Goal: Task Accomplishment & Management: Manage account settings

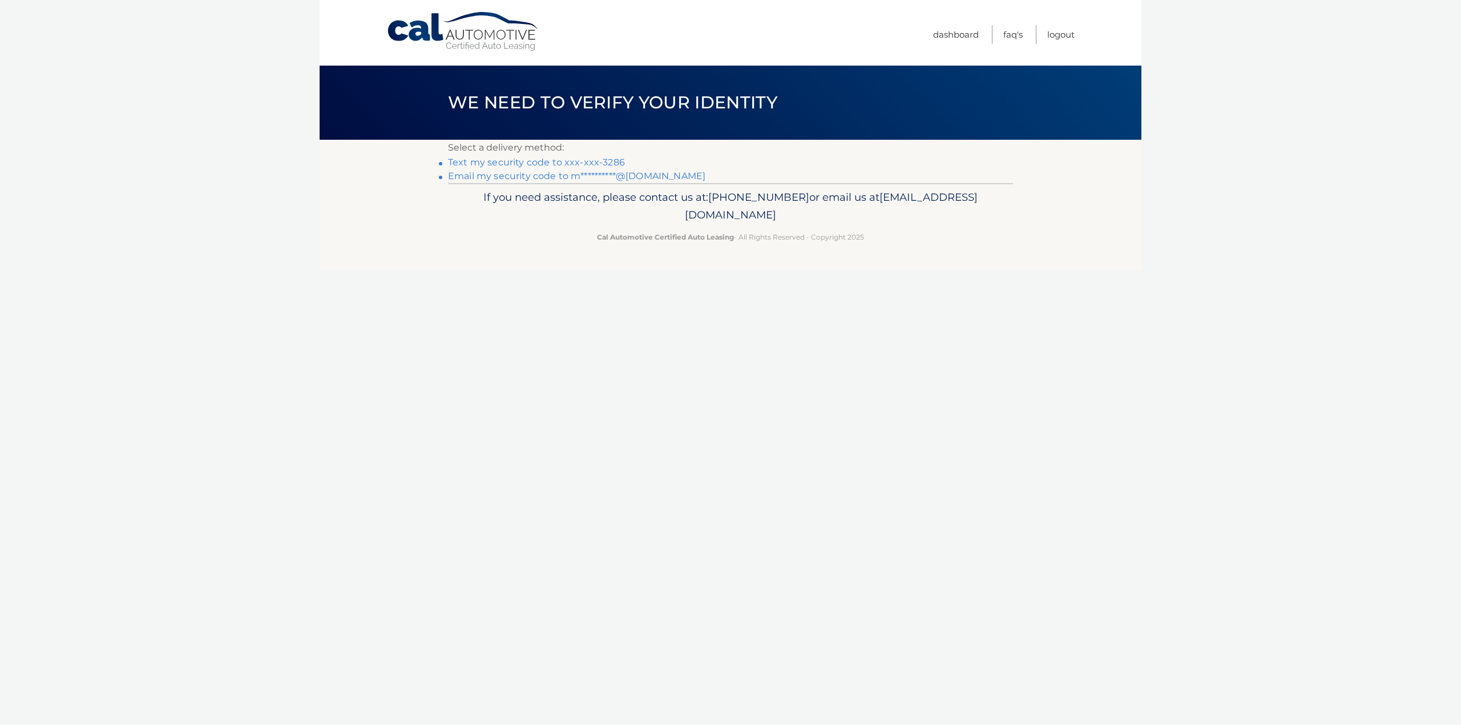
click at [580, 182] on li "**********" at bounding box center [730, 176] width 565 height 14
click at [581, 174] on link "**********" at bounding box center [576, 176] width 257 height 11
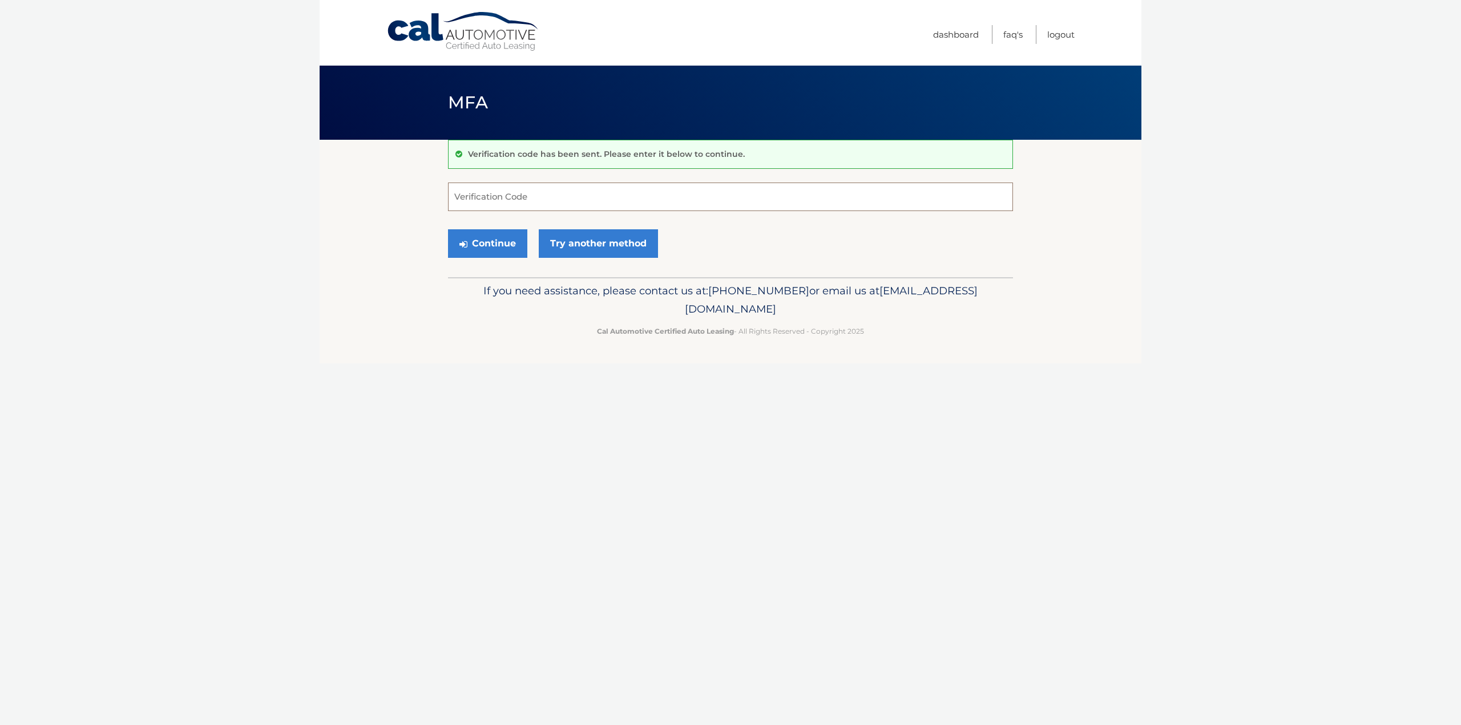
click at [525, 196] on input "Verification Code" at bounding box center [730, 197] width 565 height 29
paste input "625222"
click at [492, 249] on button "Continue" at bounding box center [487, 243] width 79 height 29
click at [633, 200] on input "625222" at bounding box center [730, 197] width 565 height 29
type input "625222"
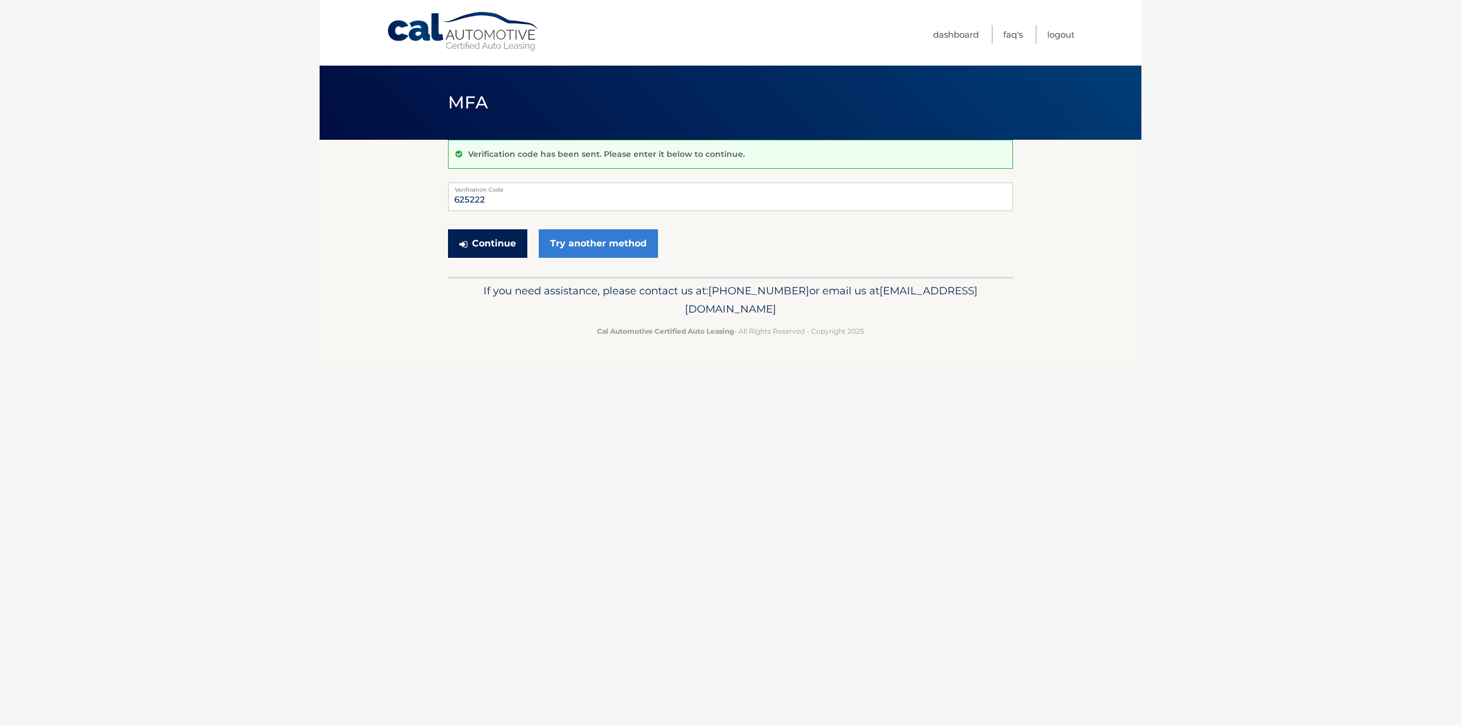
click at [496, 237] on button "Continue" at bounding box center [487, 243] width 79 height 29
click at [496, 206] on input "625222" at bounding box center [730, 197] width 565 height 29
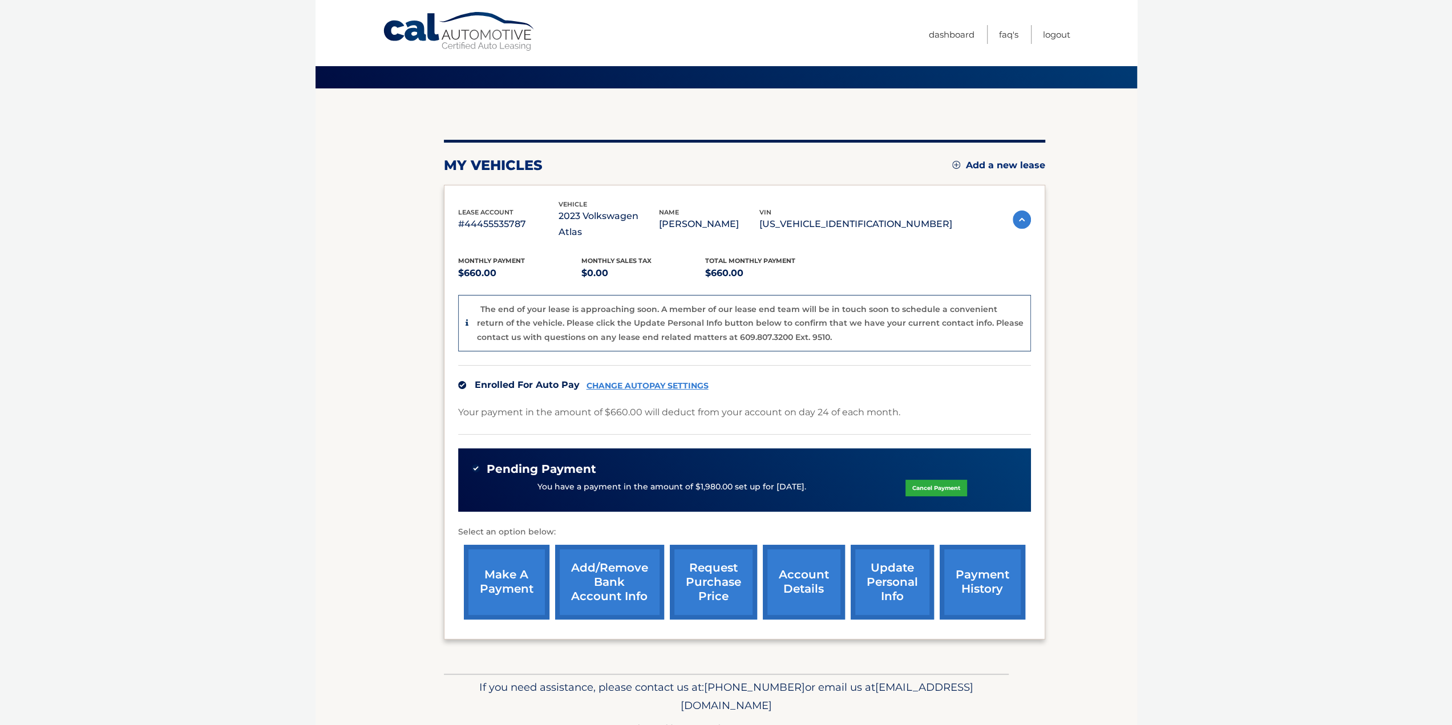
scroll to position [57, 0]
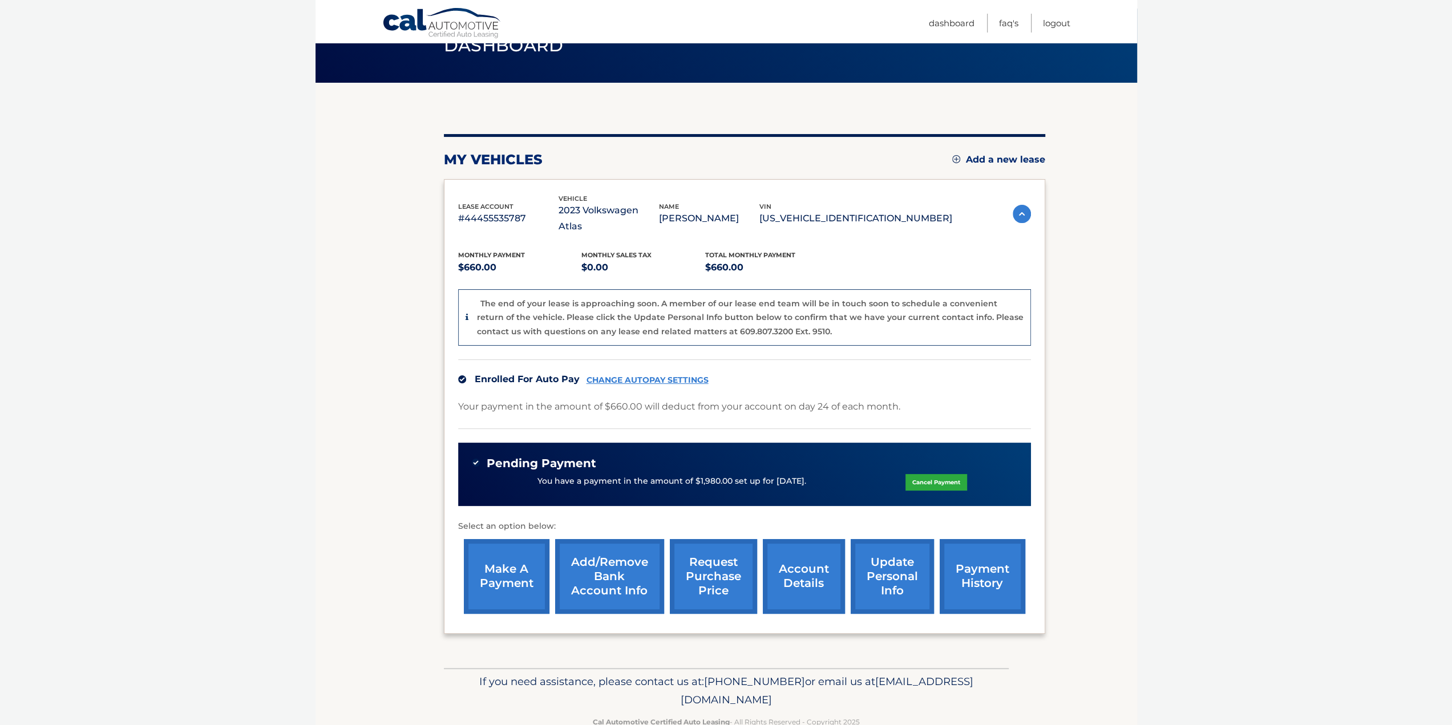
click at [523, 564] on link "make a payment" at bounding box center [507, 576] width 86 height 75
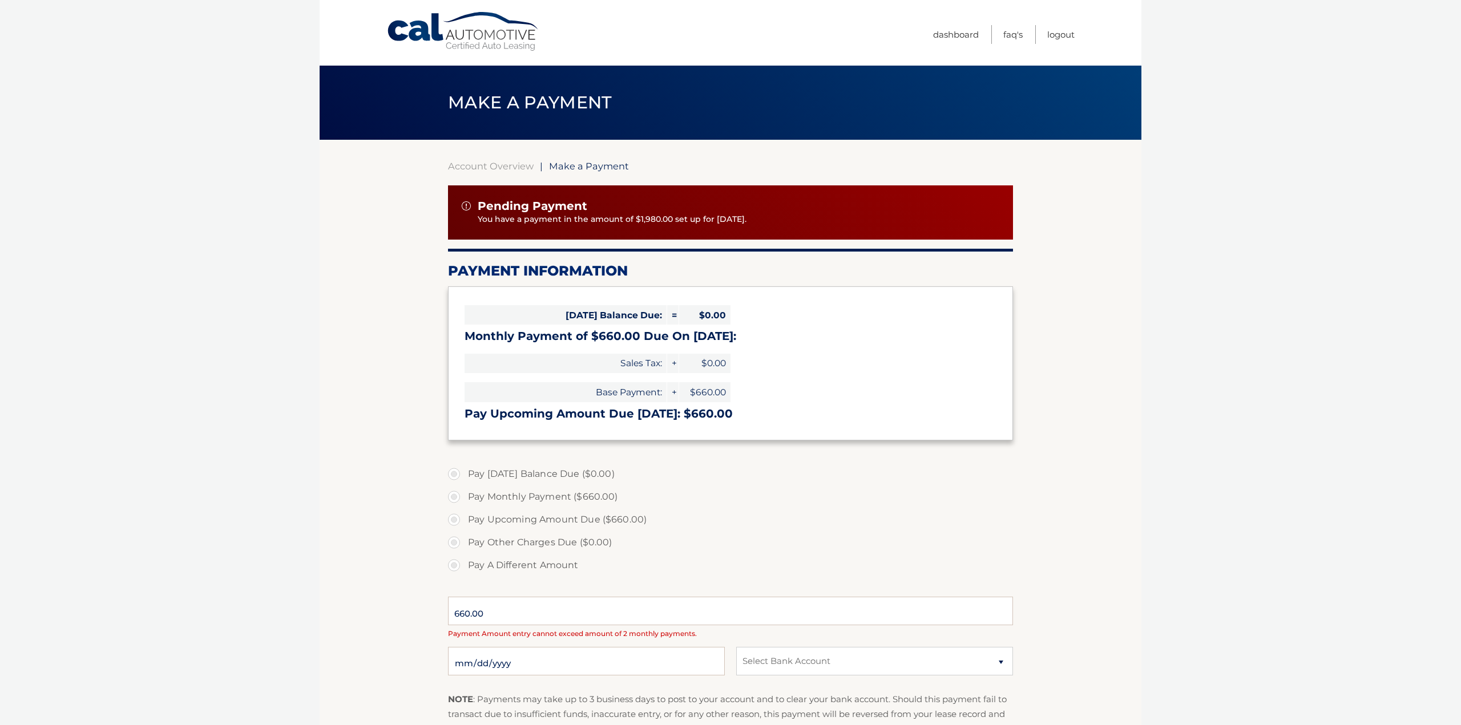
select select "NzRkYzU2MWEtMTNhNy00YjY1LTgyNmYtNWI1ZmI4MDdmMjBk"
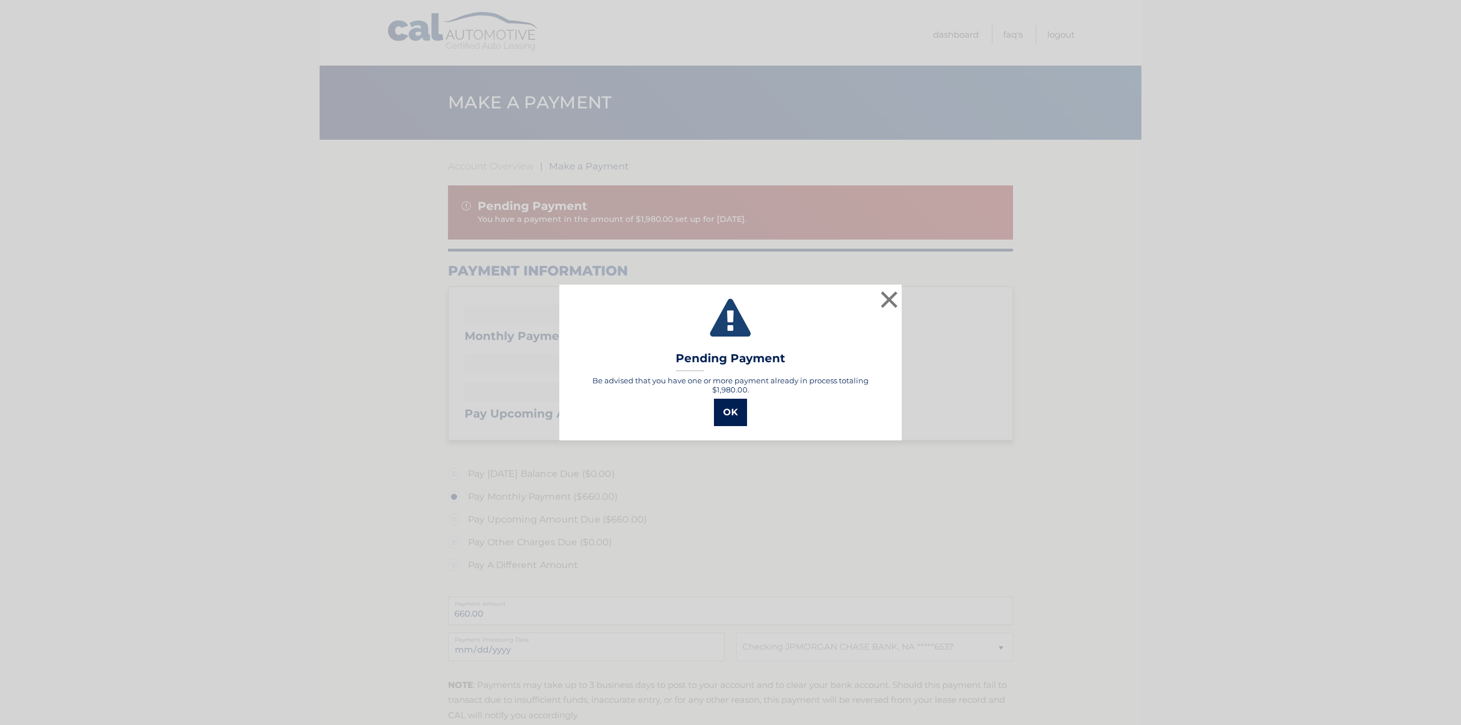
click at [737, 413] on button "OK" at bounding box center [730, 412] width 33 height 27
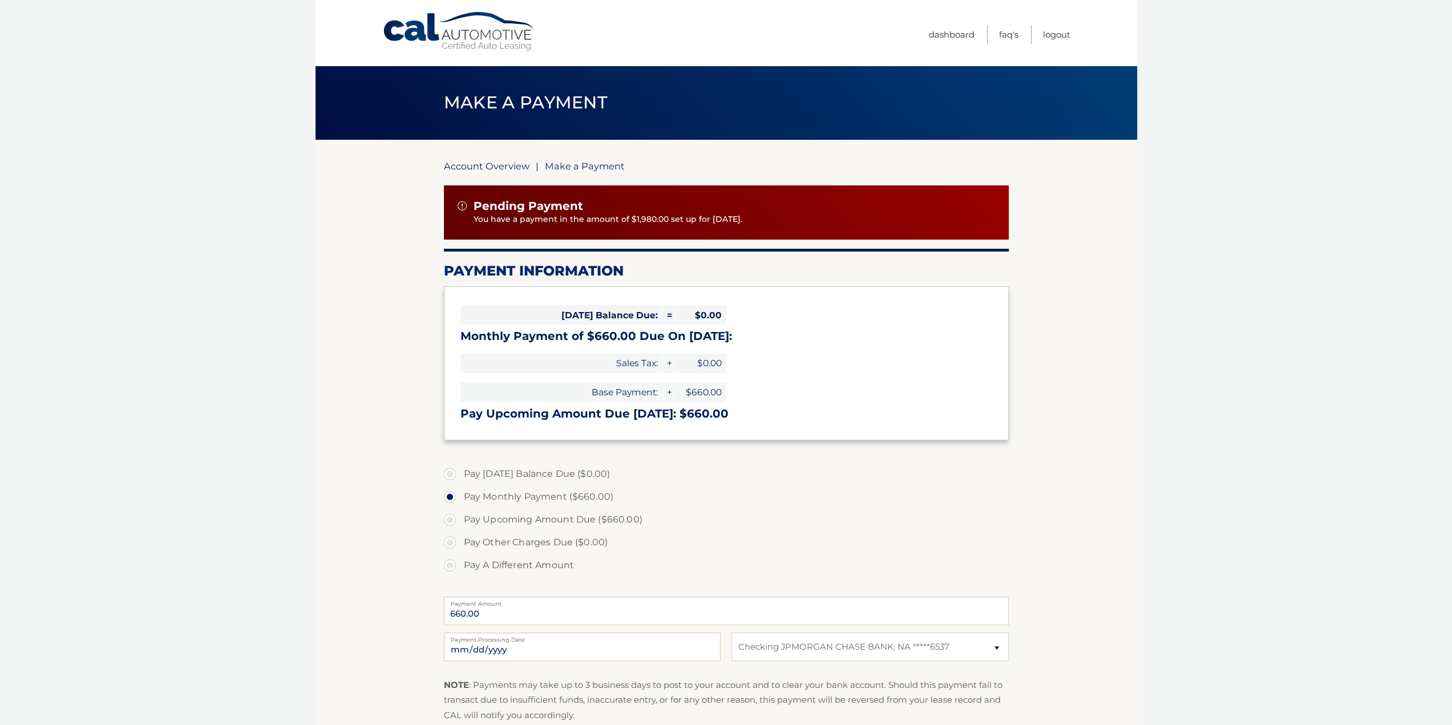
click at [502, 166] on link "Account Overview" at bounding box center [487, 165] width 86 height 11
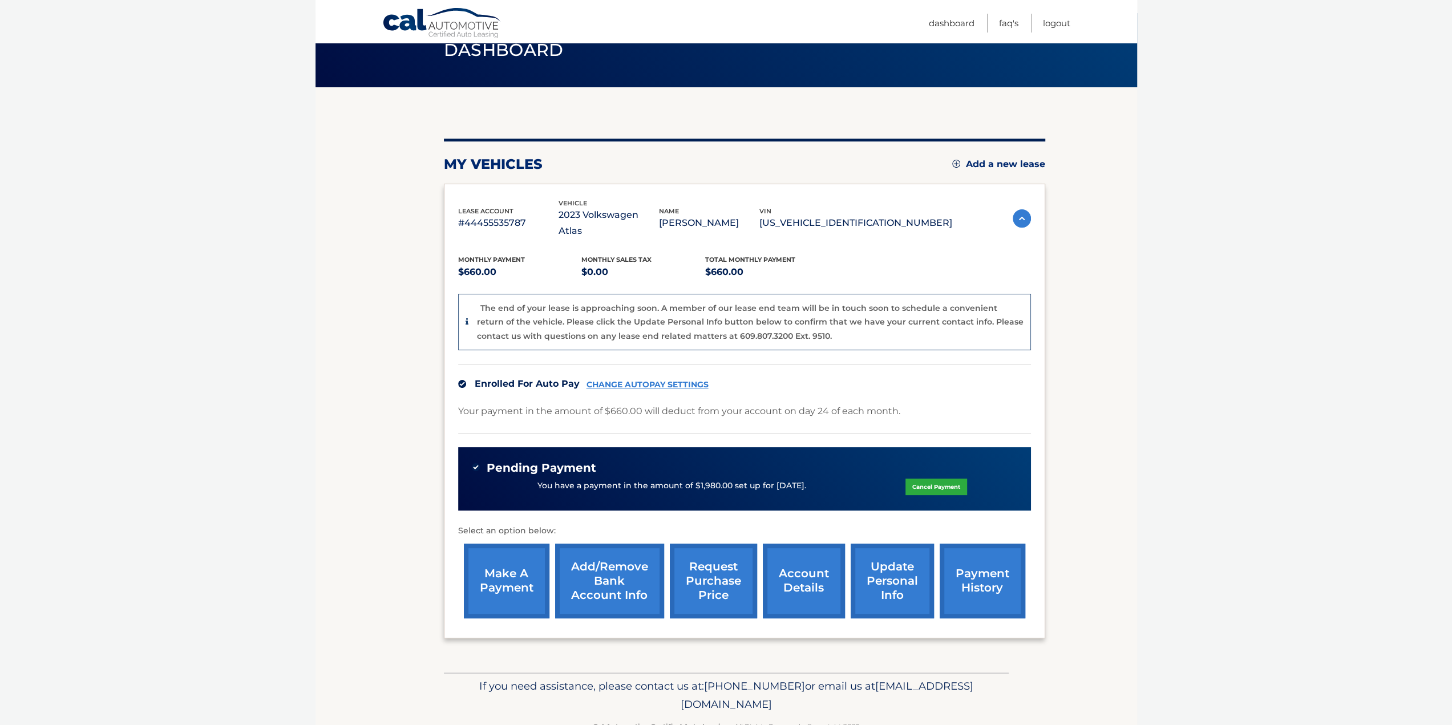
scroll to position [68, 0]
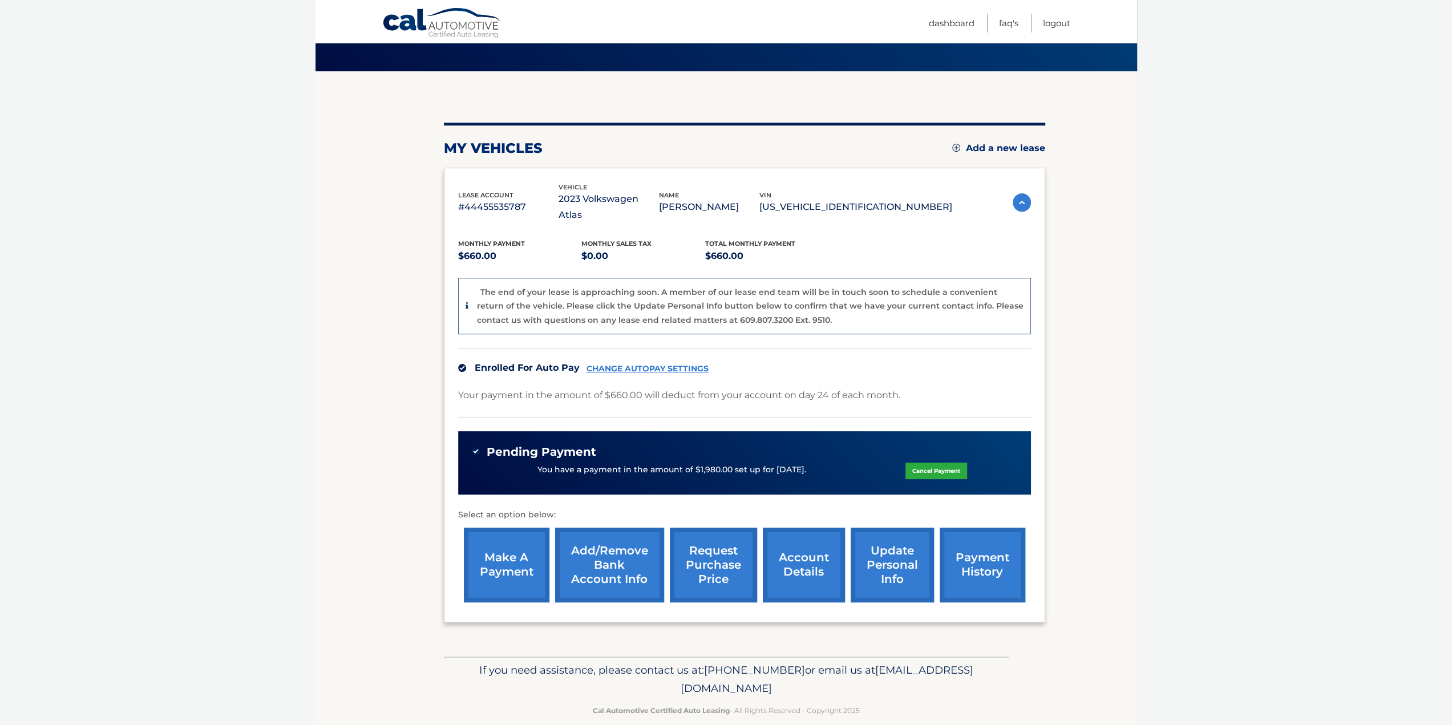
click at [629, 545] on link "Add/Remove bank account info" at bounding box center [609, 565] width 109 height 75
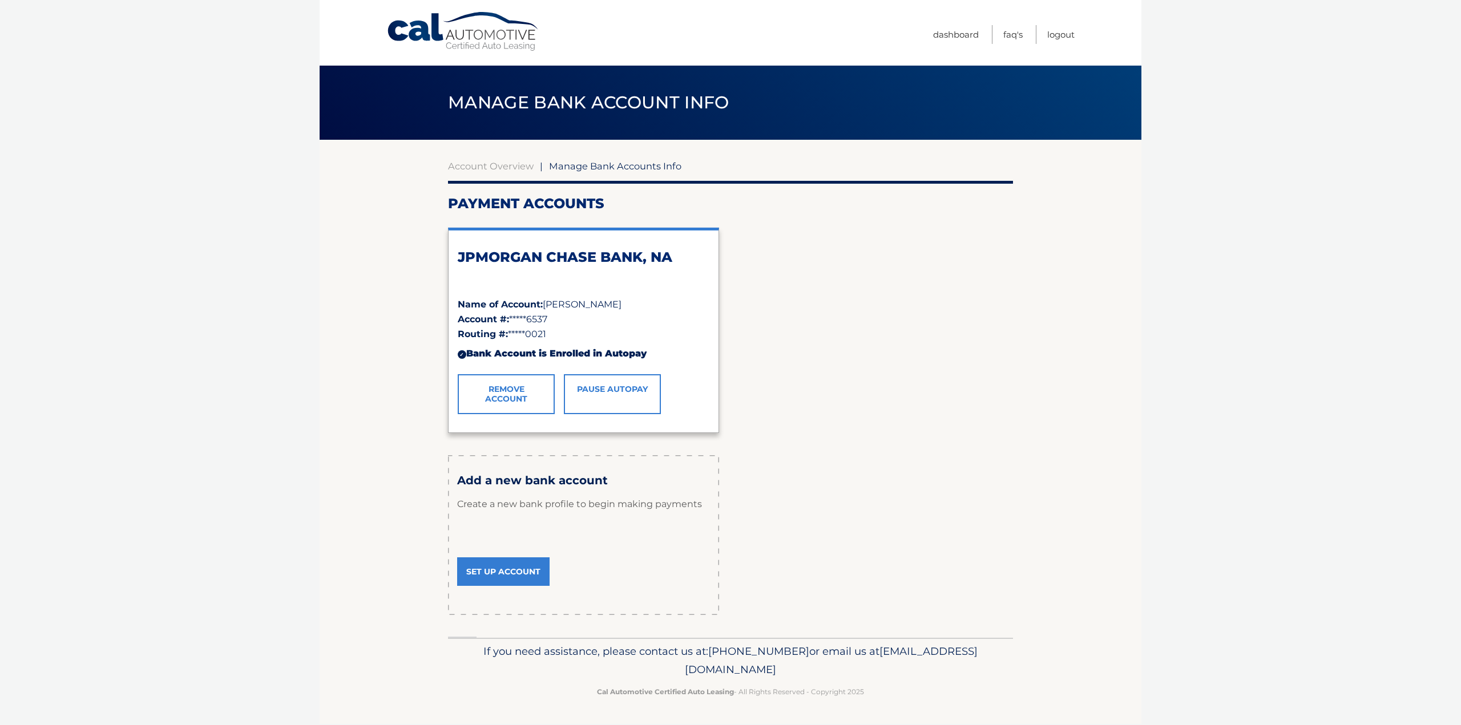
click at [622, 394] on link "Pause AutoPay" at bounding box center [612, 394] width 97 height 40
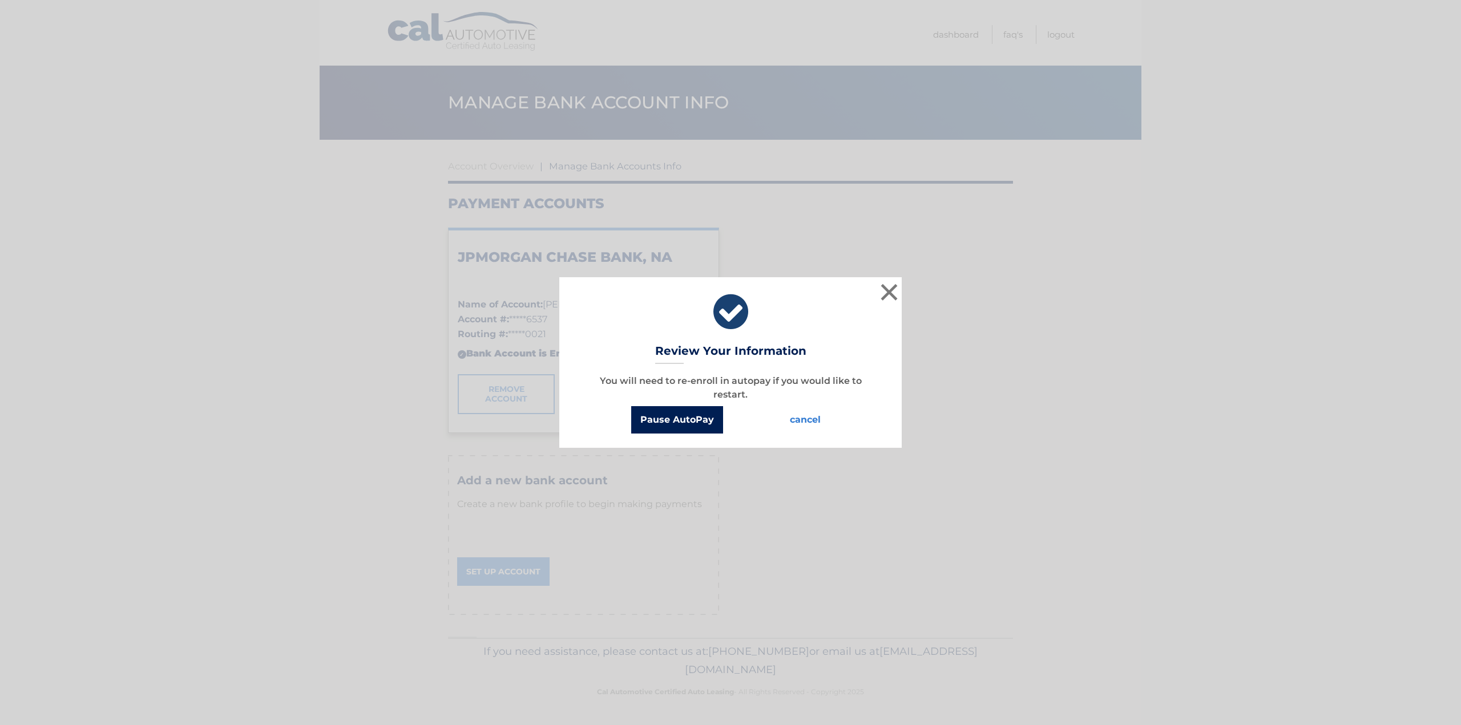
click at [694, 423] on button "Pause AutoPay" at bounding box center [677, 419] width 92 height 27
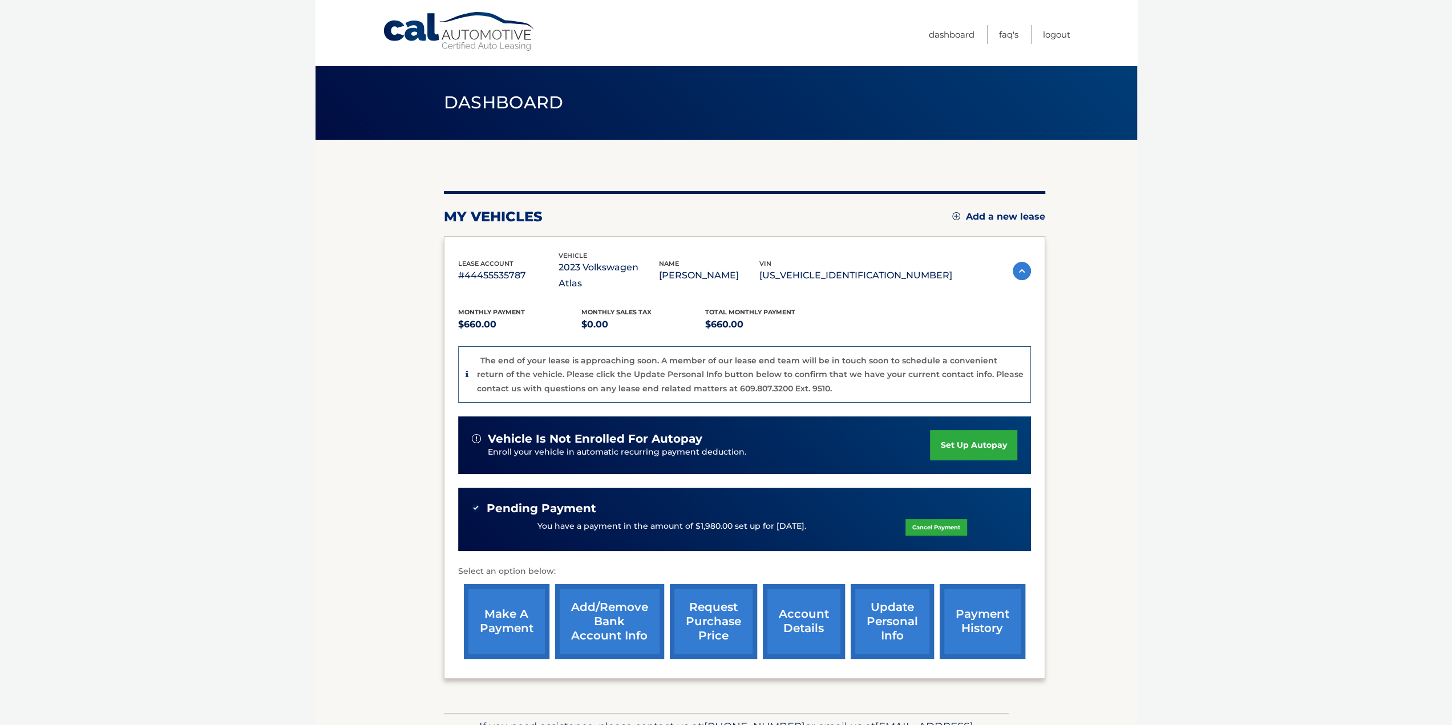
click at [616, 608] on link "Add/Remove bank account info" at bounding box center [609, 621] width 109 height 75
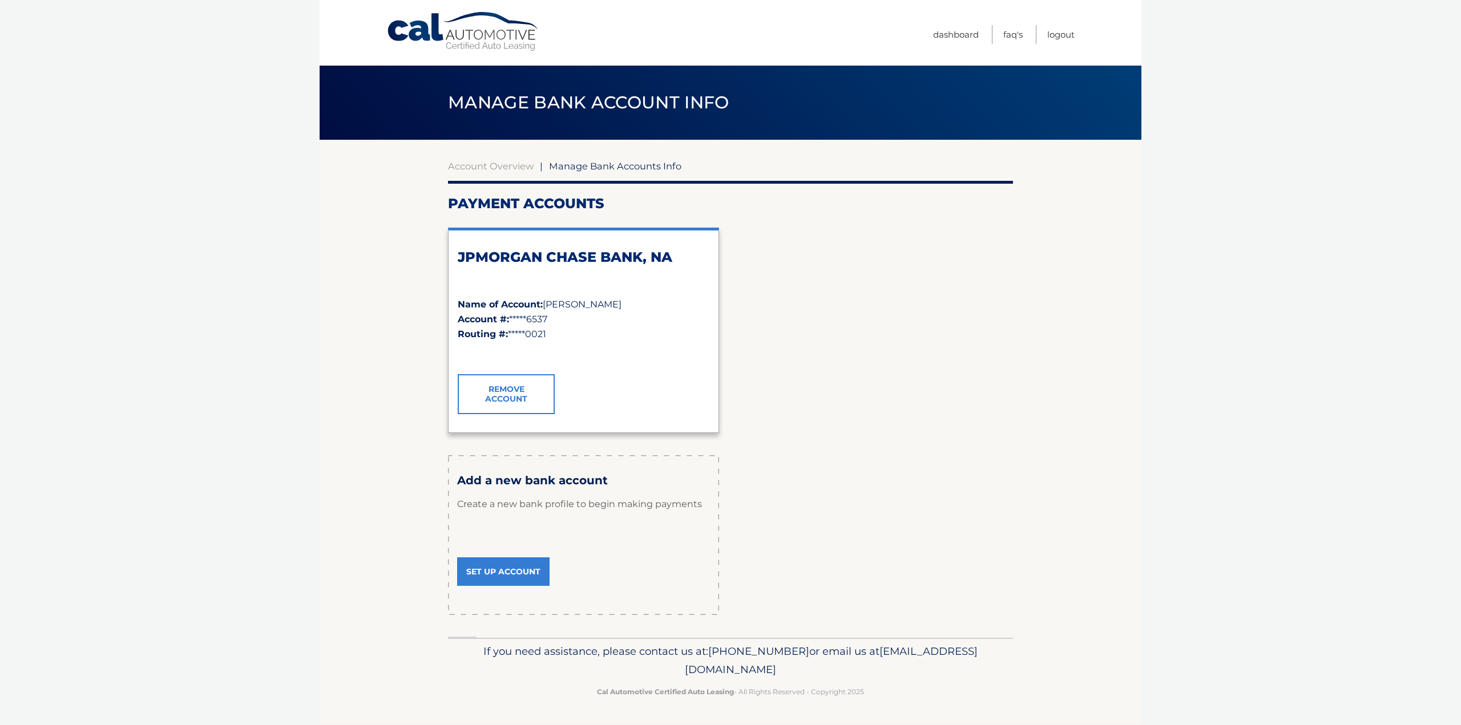
click at [539, 402] on link "Remove Account" at bounding box center [506, 394] width 97 height 40
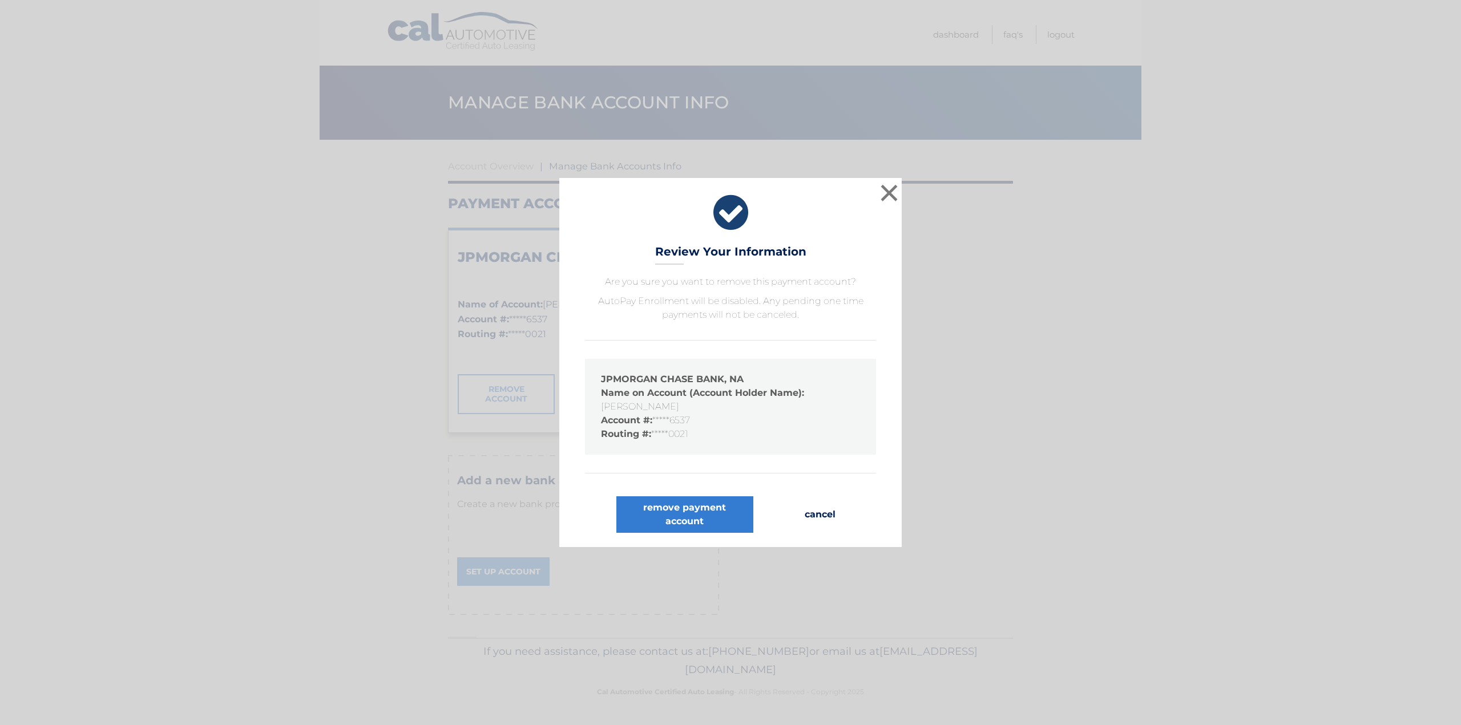
click at [826, 511] on button "cancel" at bounding box center [819, 514] width 49 height 37
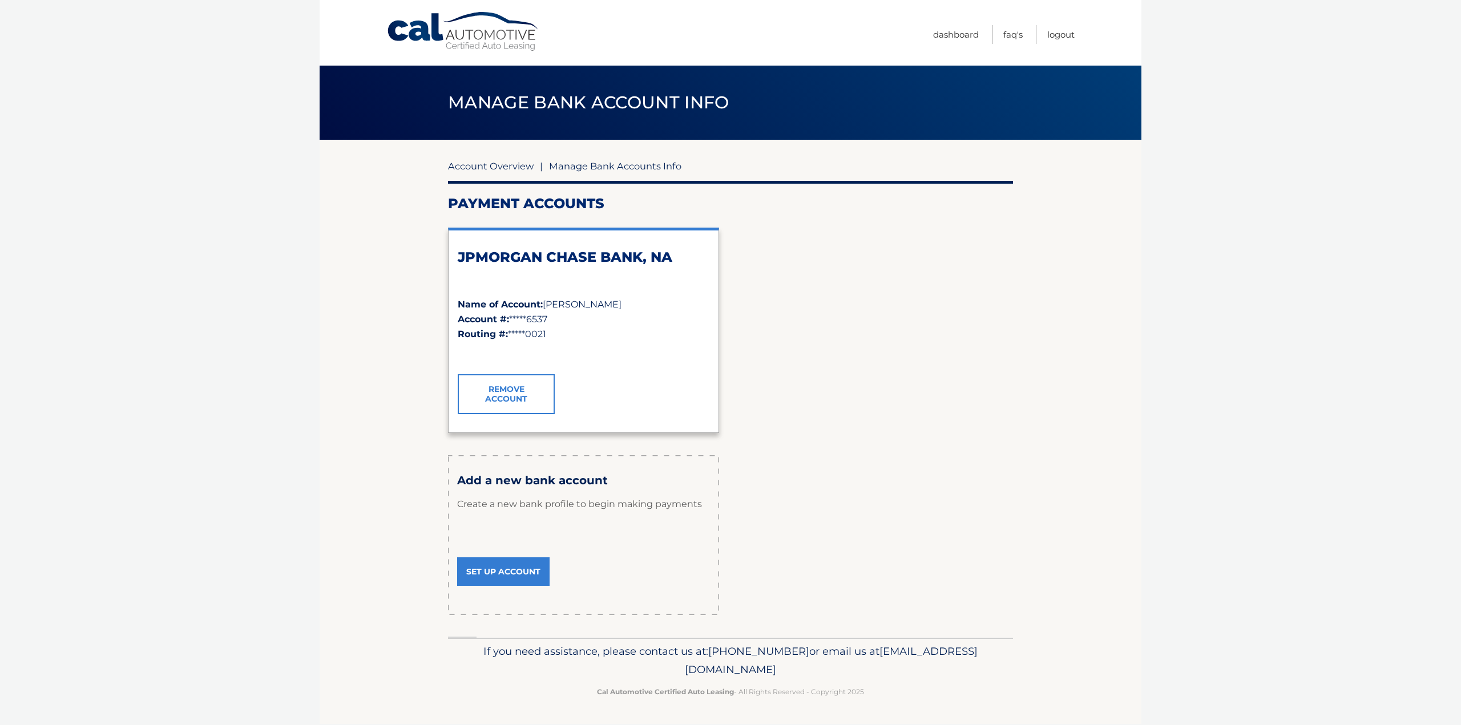
click at [509, 165] on link "Account Overview" at bounding box center [491, 165] width 86 height 11
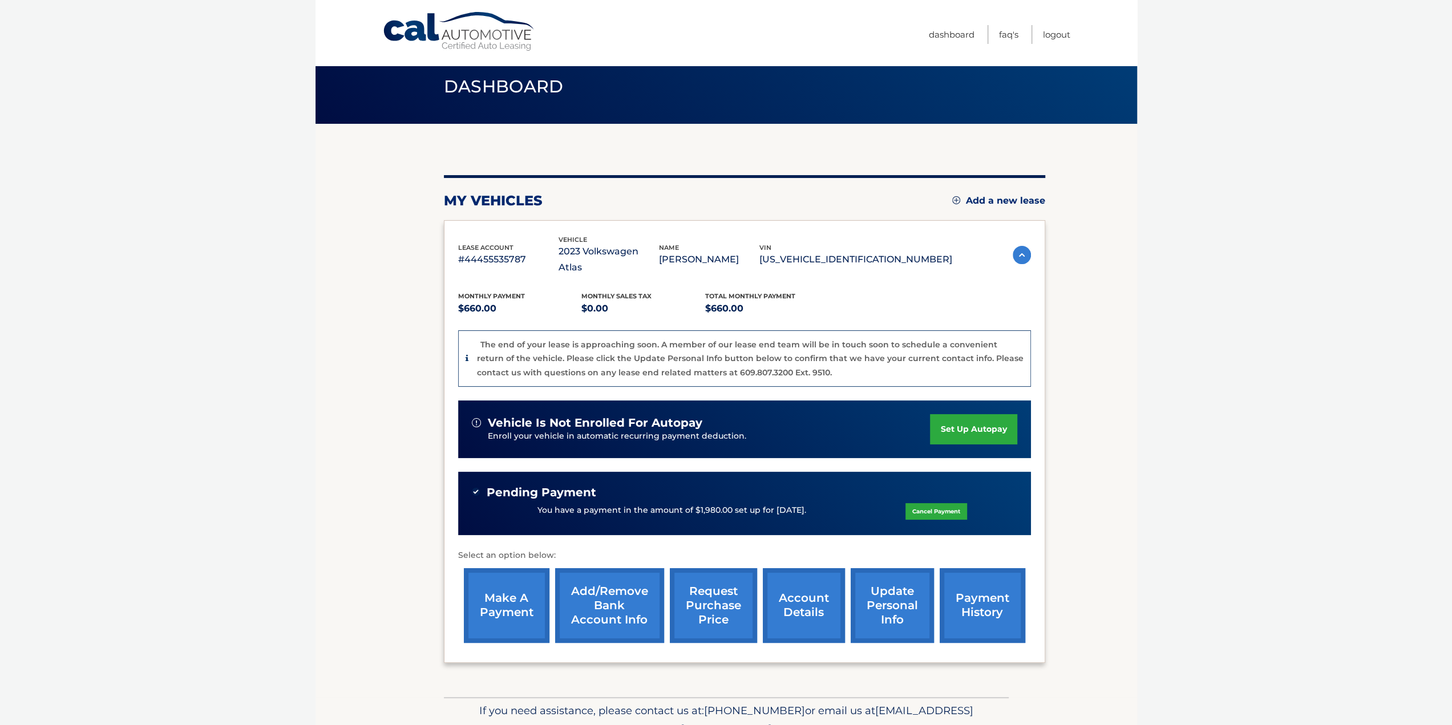
scroll to position [57, 0]
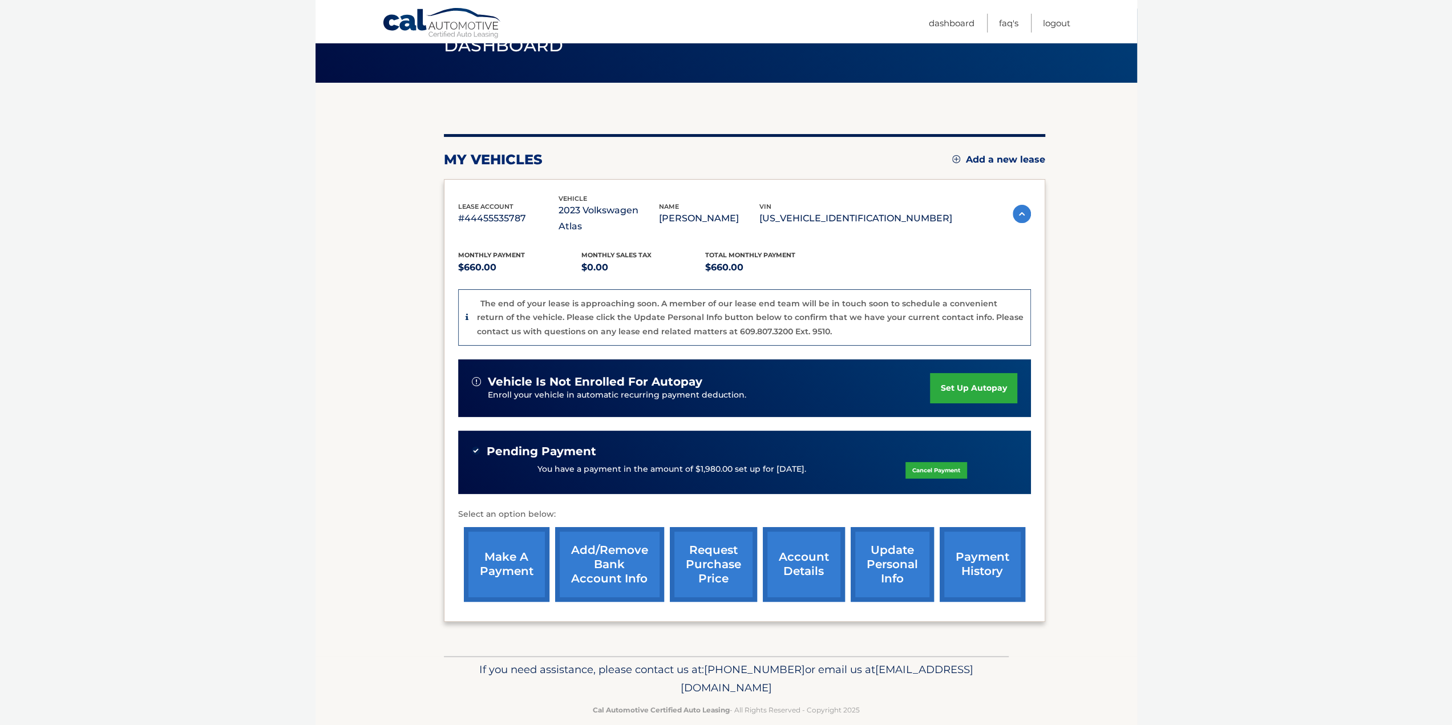
click at [836, 553] on link "account details" at bounding box center [804, 564] width 82 height 75
click at [818, 551] on link "account details" at bounding box center [804, 564] width 82 height 75
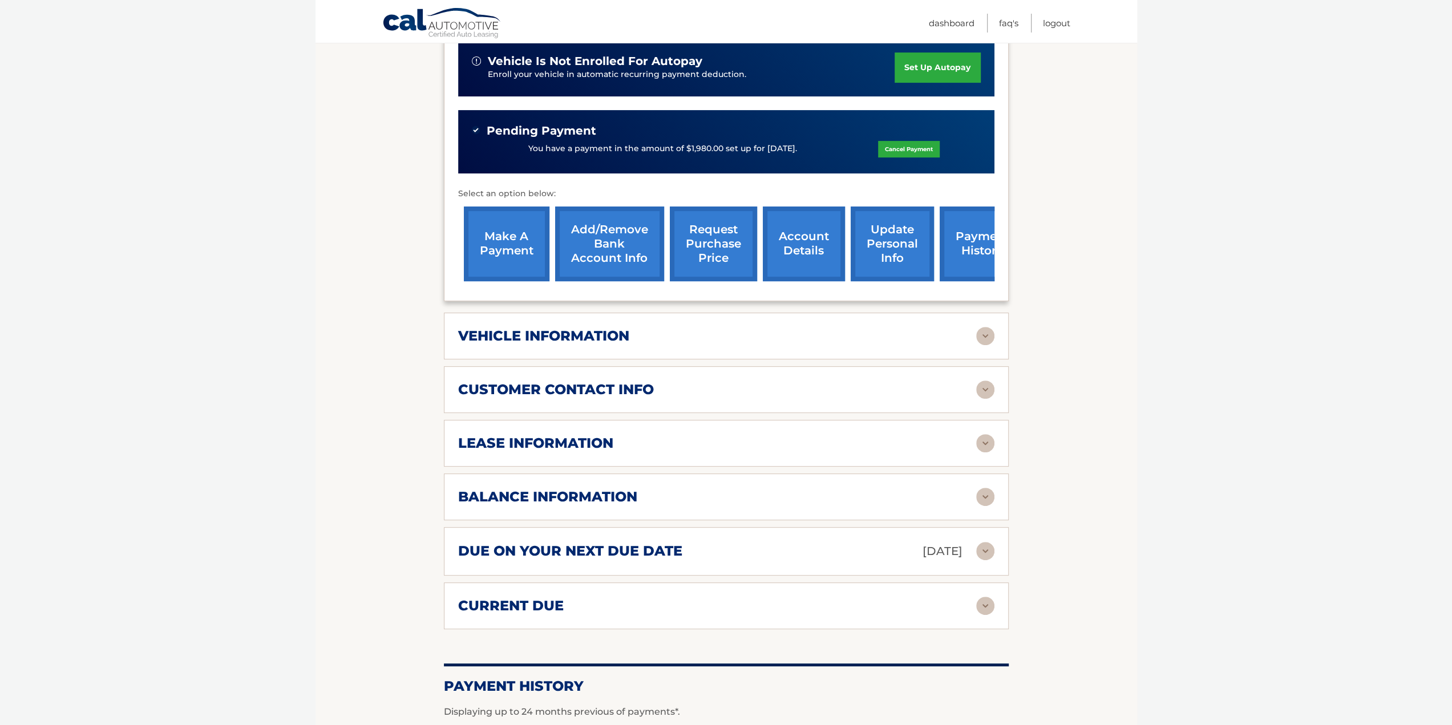
scroll to position [399, 0]
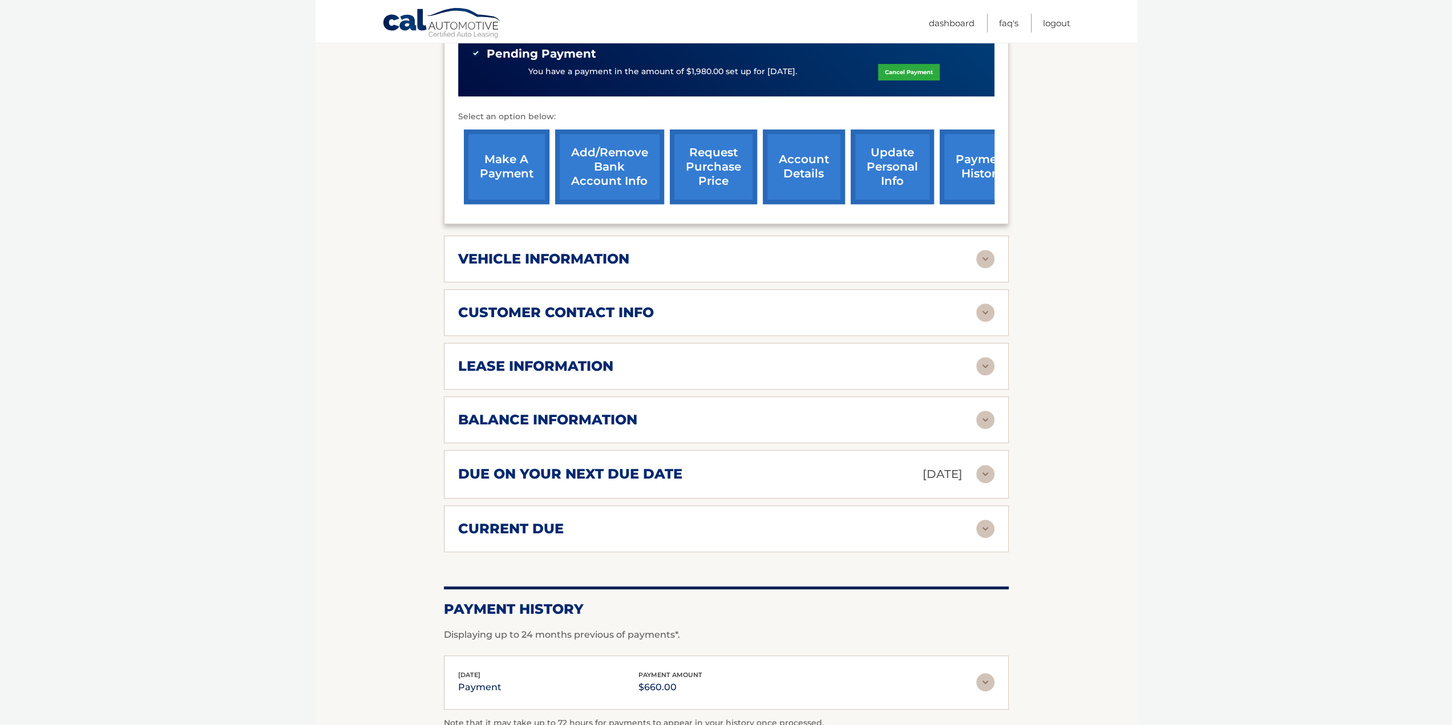
click at [612, 466] on h2 "due on your next due date" at bounding box center [570, 474] width 224 height 17
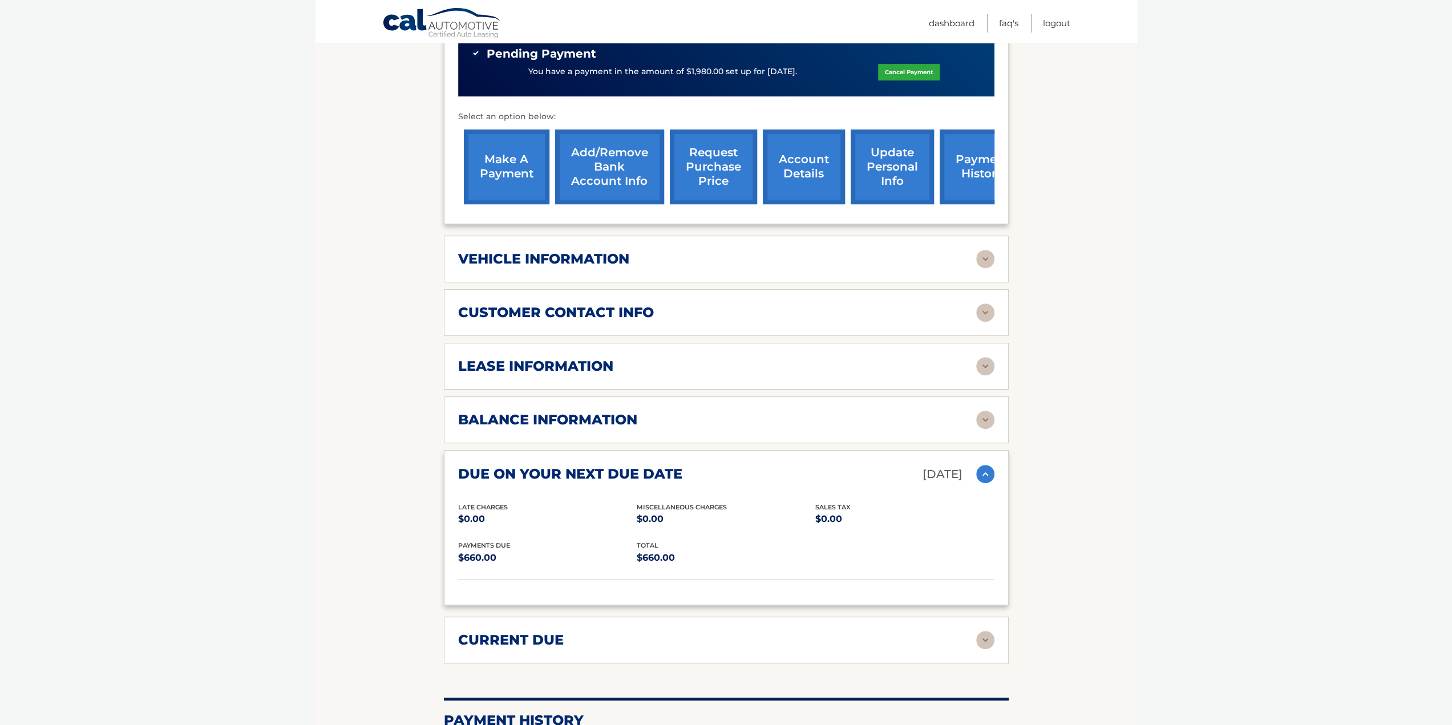
click at [614, 632] on div "current due" at bounding box center [717, 640] width 518 height 17
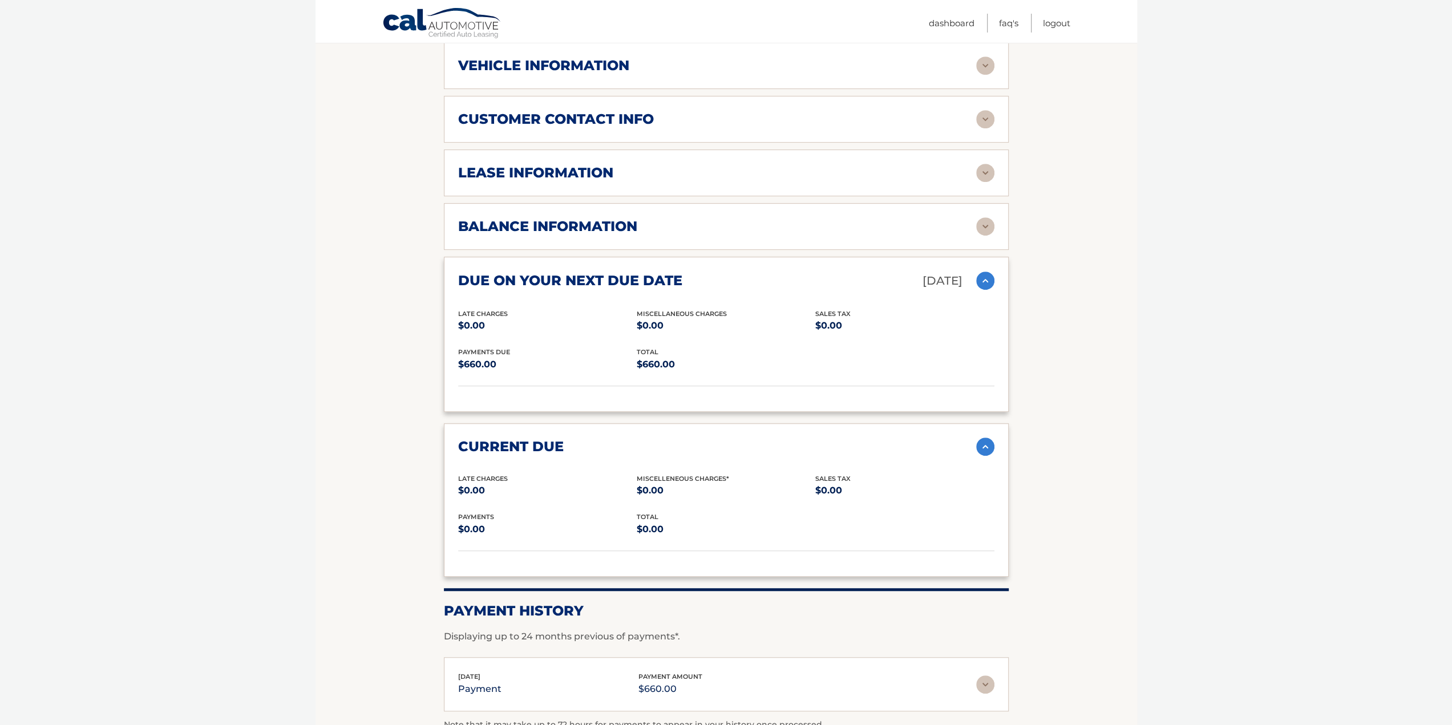
scroll to position [628, 0]
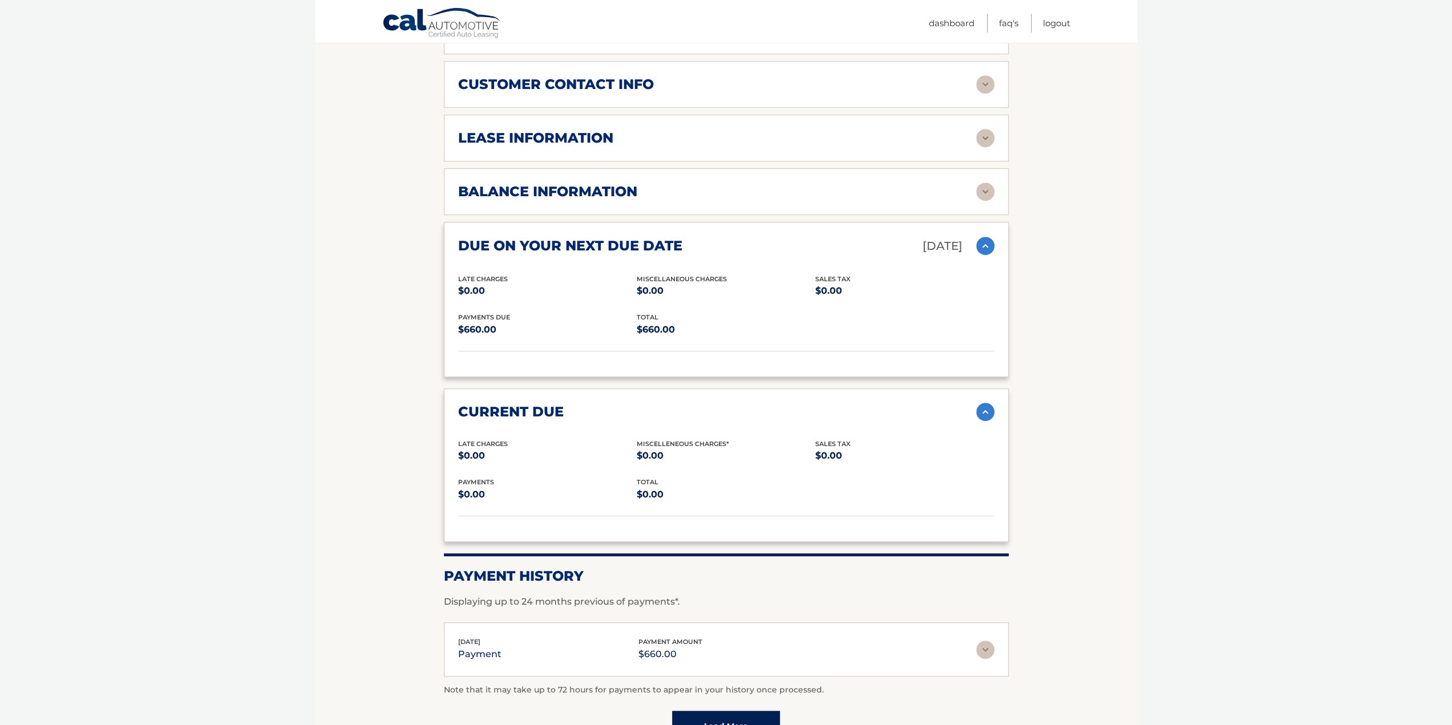
click at [646, 183] on div "balance information" at bounding box center [717, 191] width 518 height 17
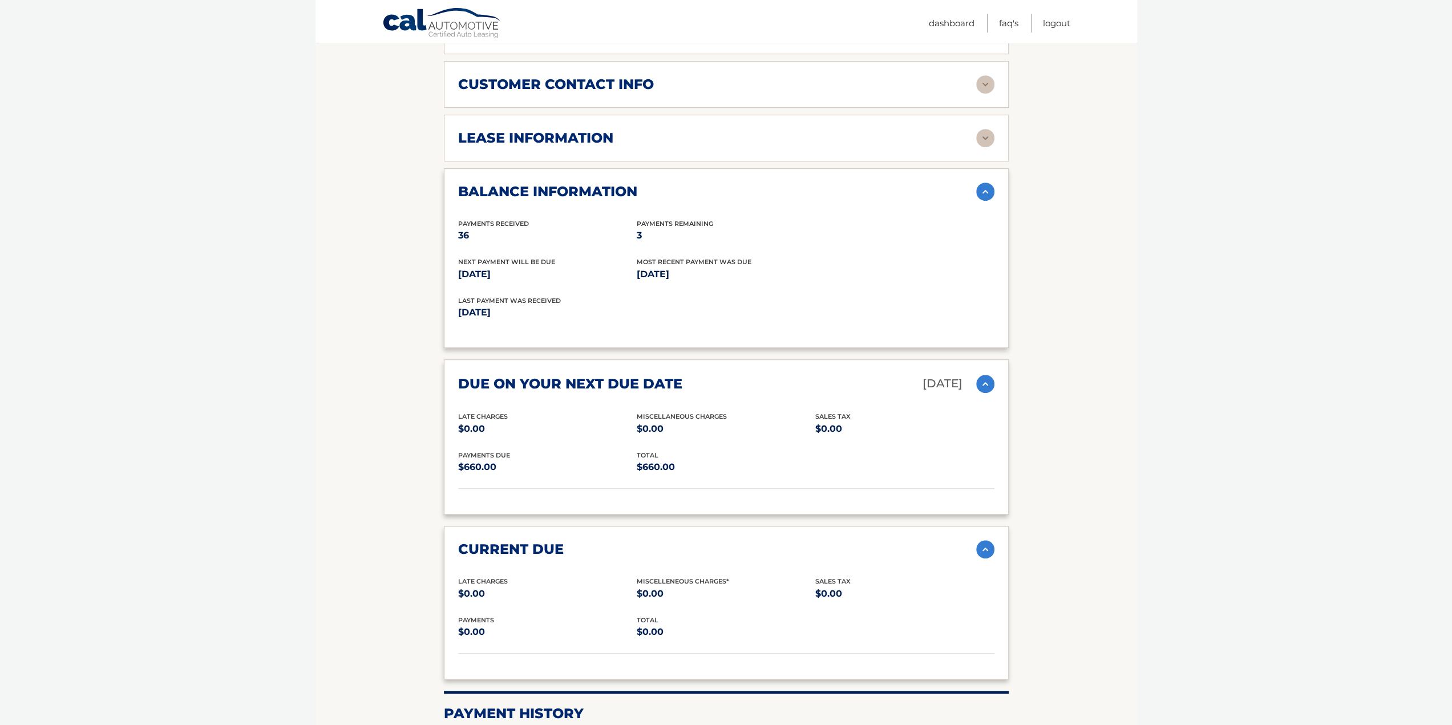
click at [637, 130] on div "lease information" at bounding box center [717, 138] width 518 height 17
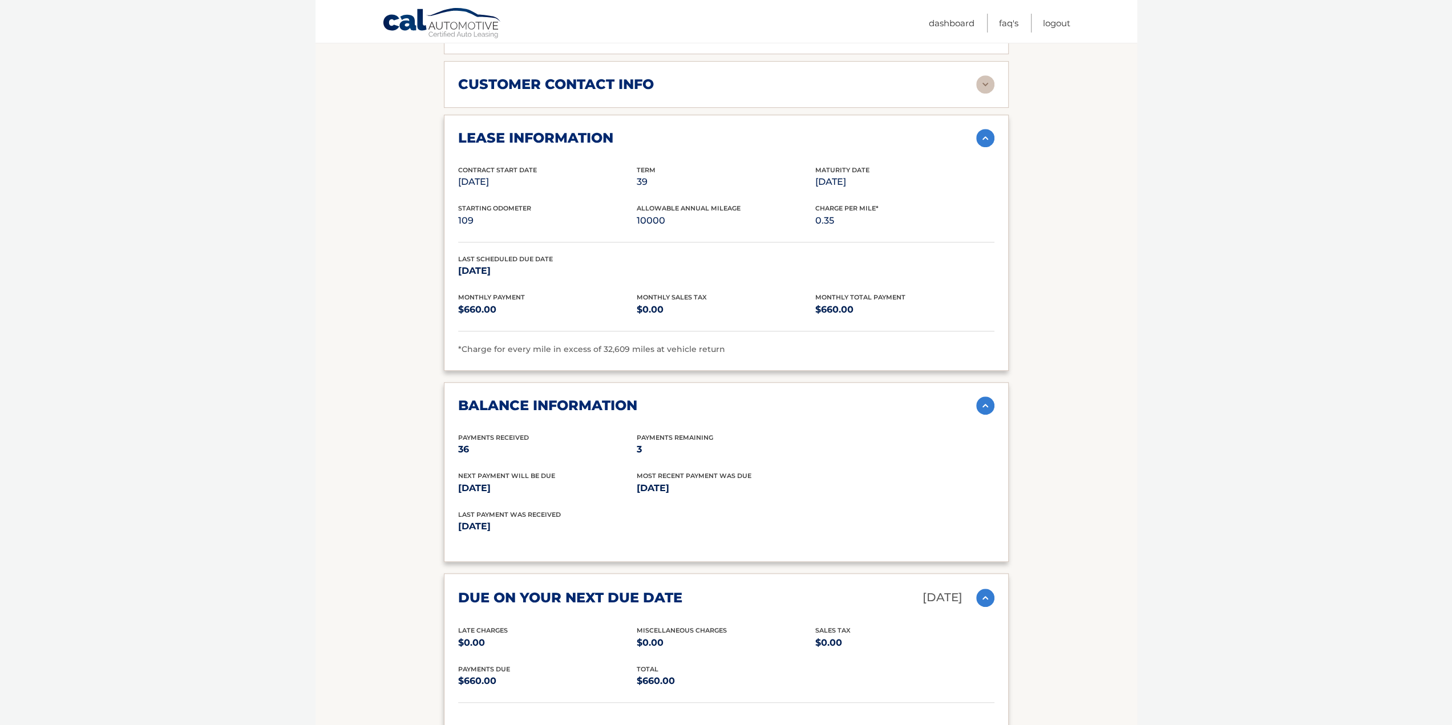
click at [624, 61] on div "customer contact info full name CHUN FUNG LAU street address 26 HEWITT AVE city…" at bounding box center [726, 84] width 565 height 47
click at [624, 76] on h2 "customer contact info" at bounding box center [556, 84] width 196 height 17
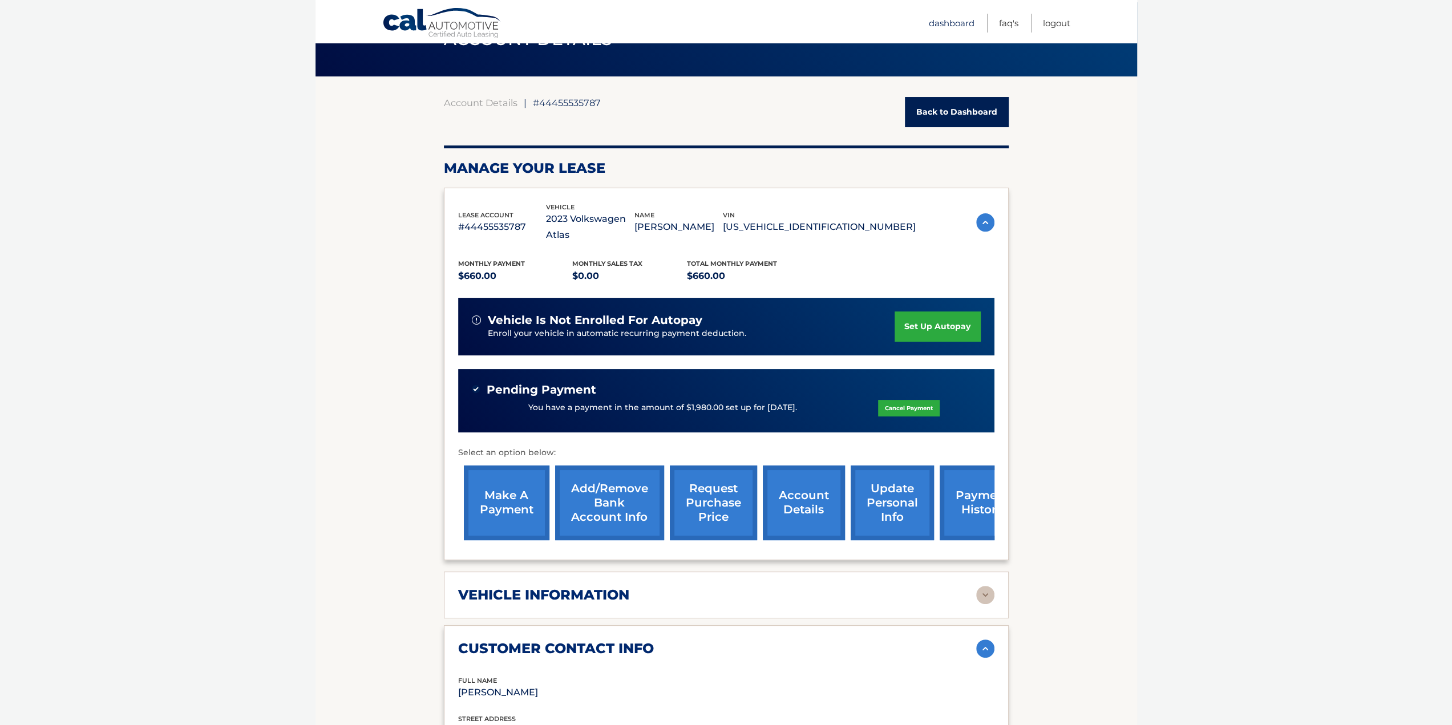
scroll to position [57, 0]
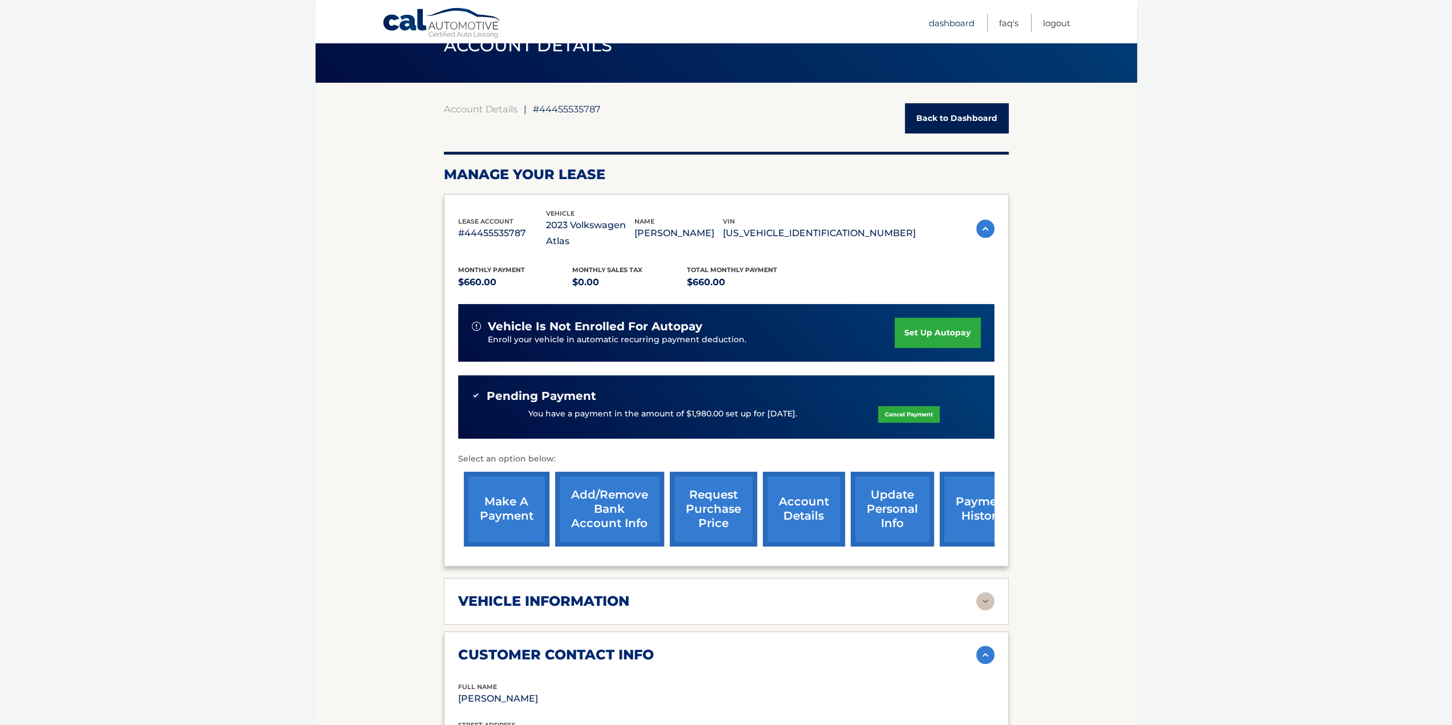
click at [959, 17] on link "Dashboard" at bounding box center [952, 23] width 46 height 19
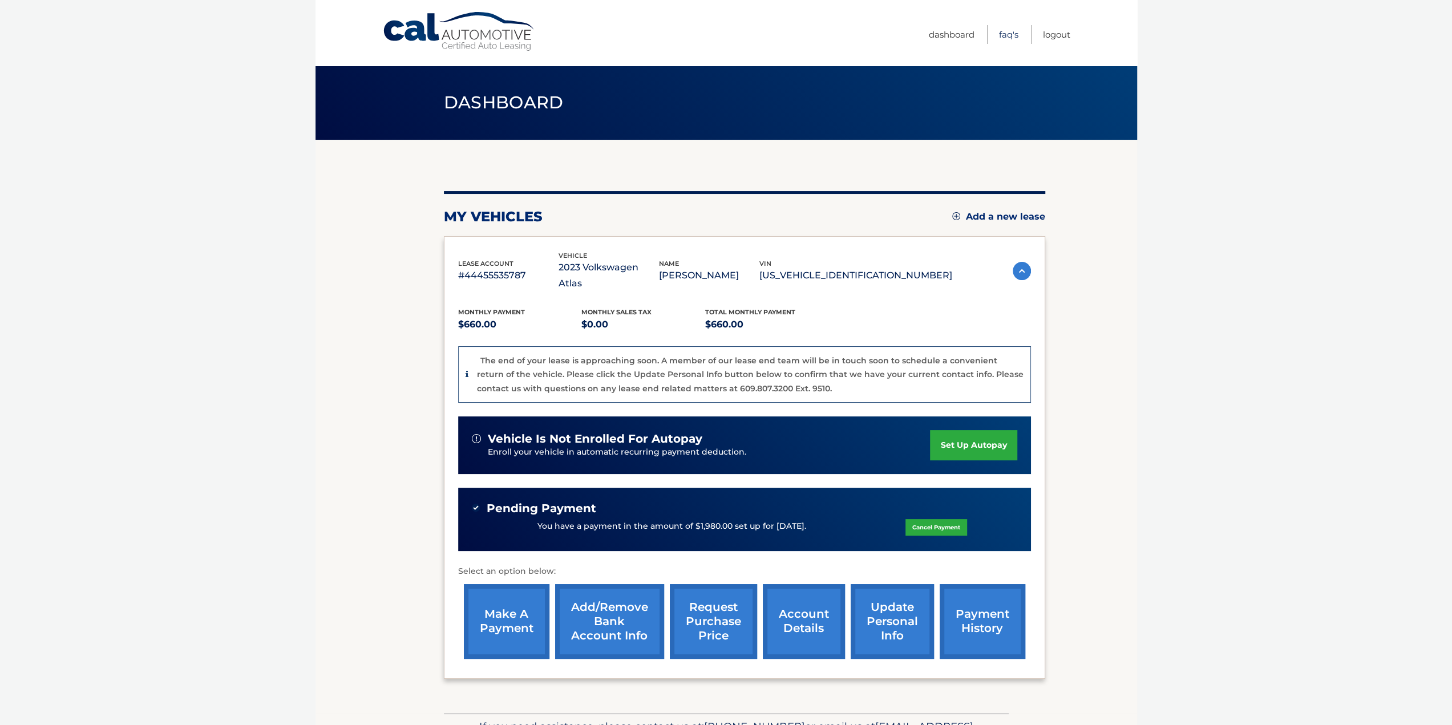
click at [1009, 29] on link "FAQ's" at bounding box center [1008, 34] width 19 height 19
